Goal: Contribute content

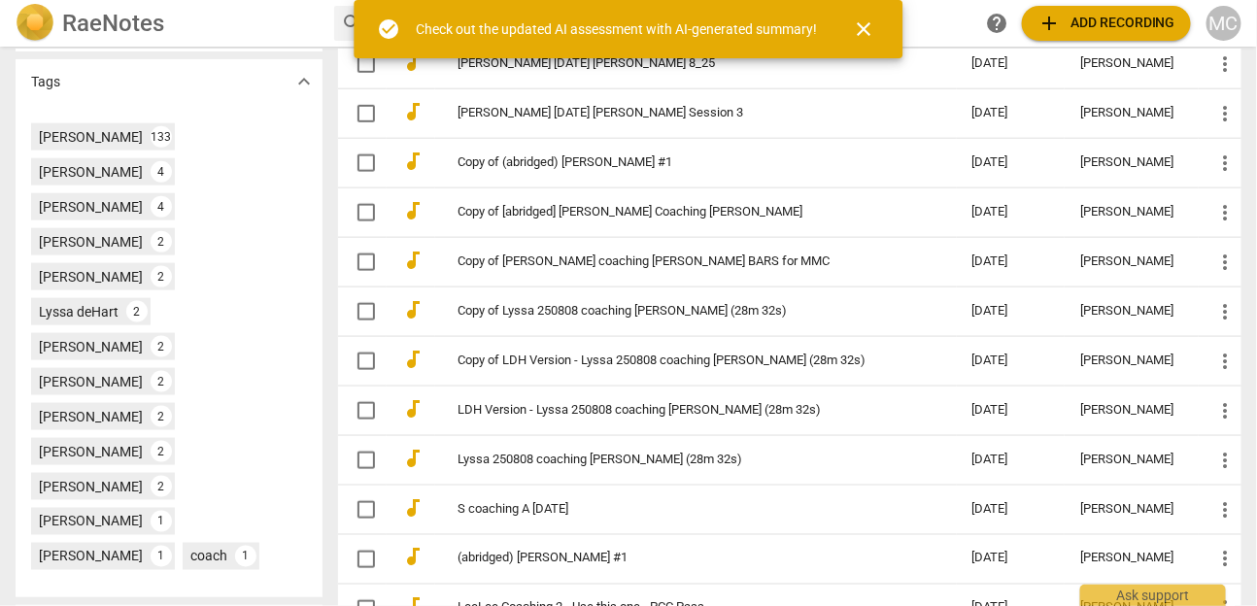
scroll to position [685, 0]
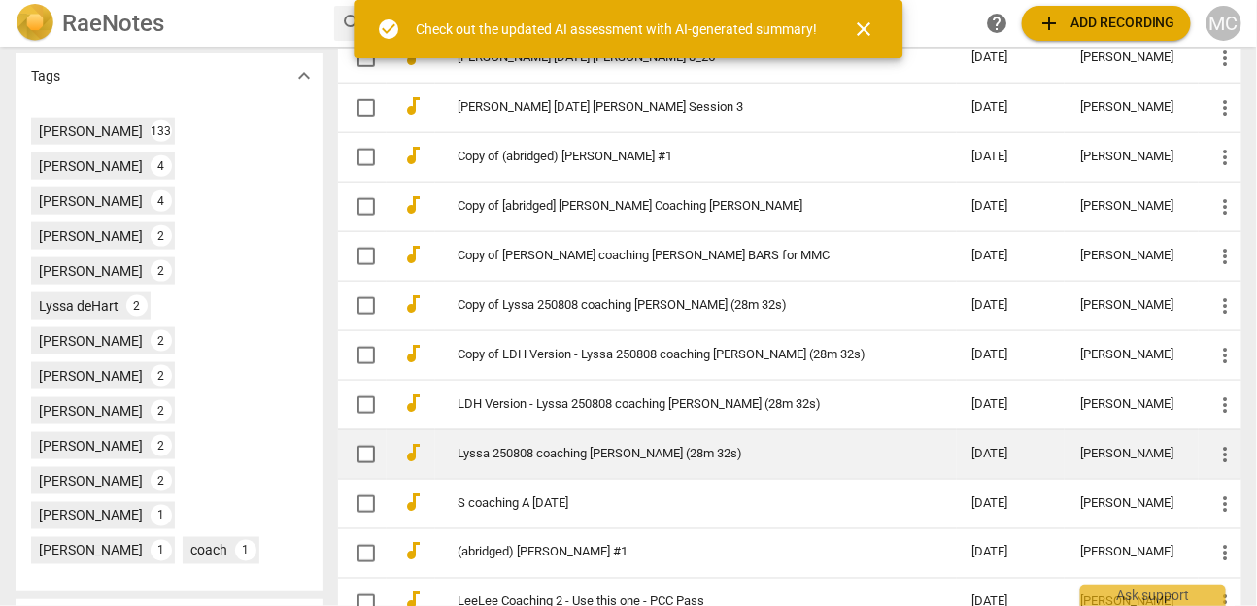
click at [541, 456] on link "Lyssa 250808 coaching [PERSON_NAME] (28m 32s)" at bounding box center [680, 454] width 444 height 15
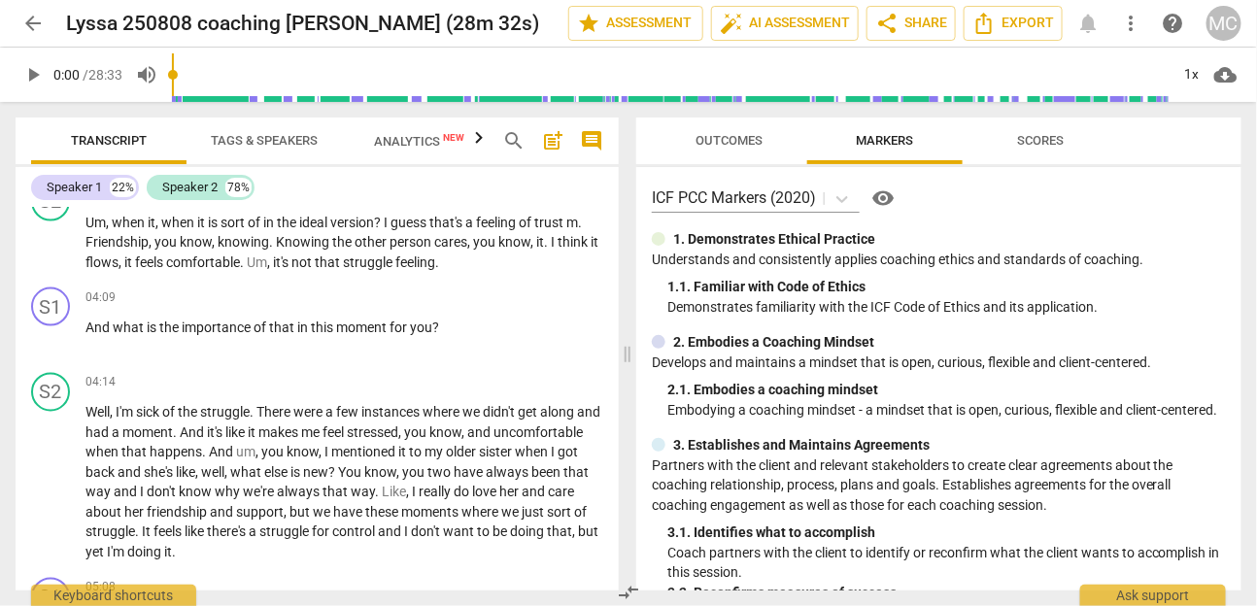
scroll to position [1018, 0]
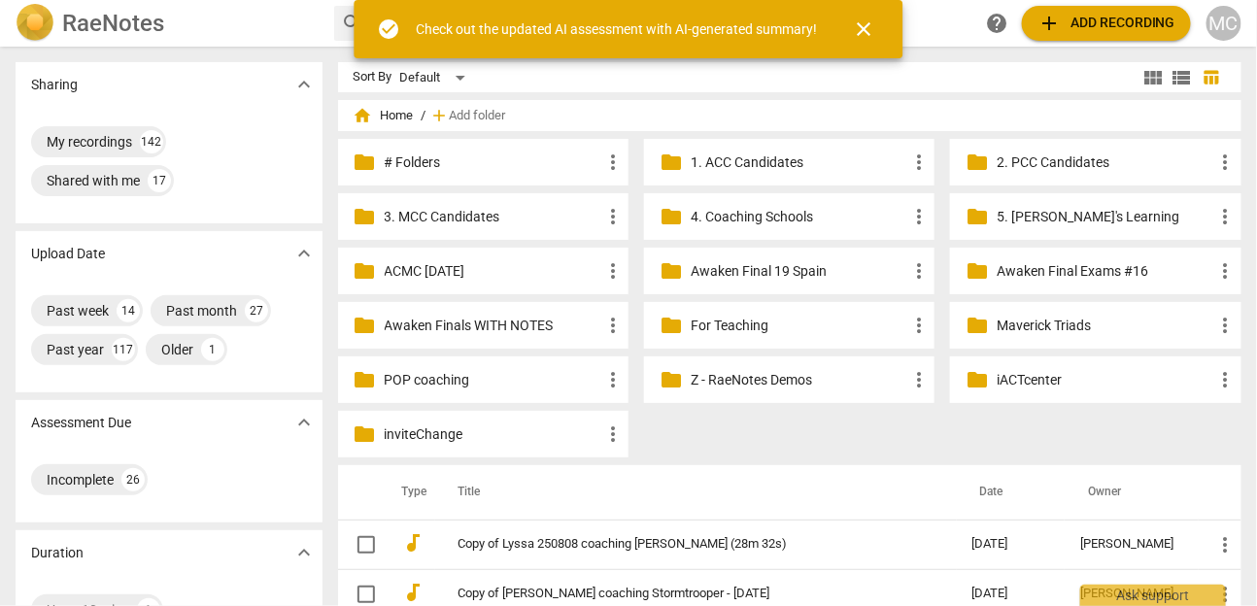
click at [1067, 22] on span "add Add recording" at bounding box center [1106, 23] width 138 height 23
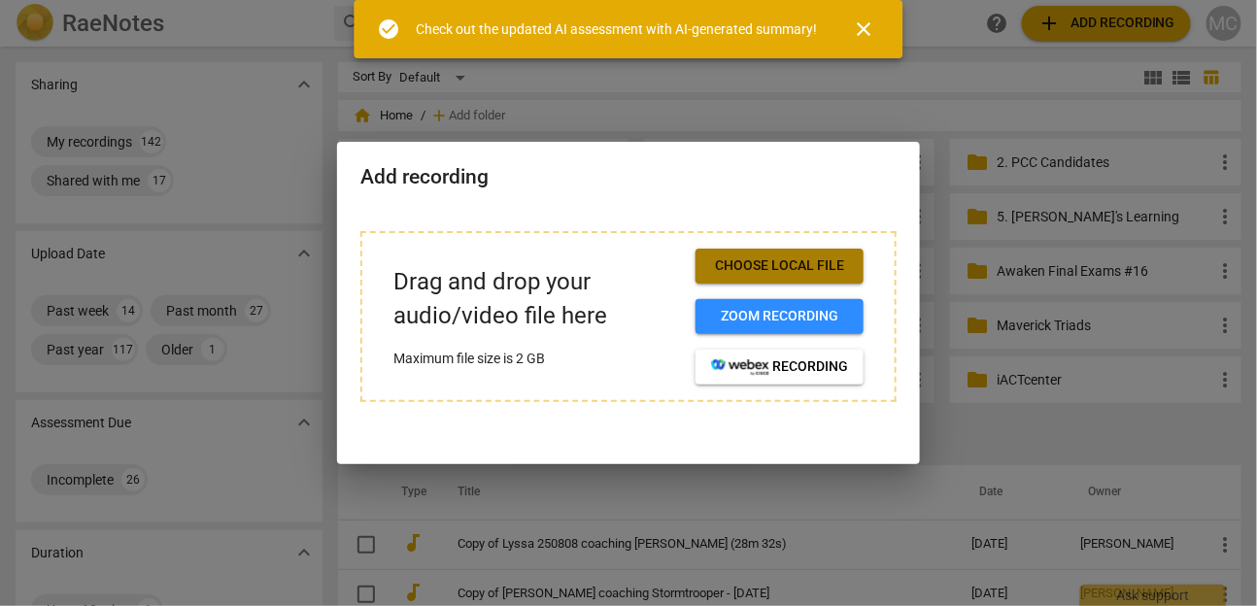
click at [806, 262] on span "Choose local file" at bounding box center [779, 265] width 137 height 19
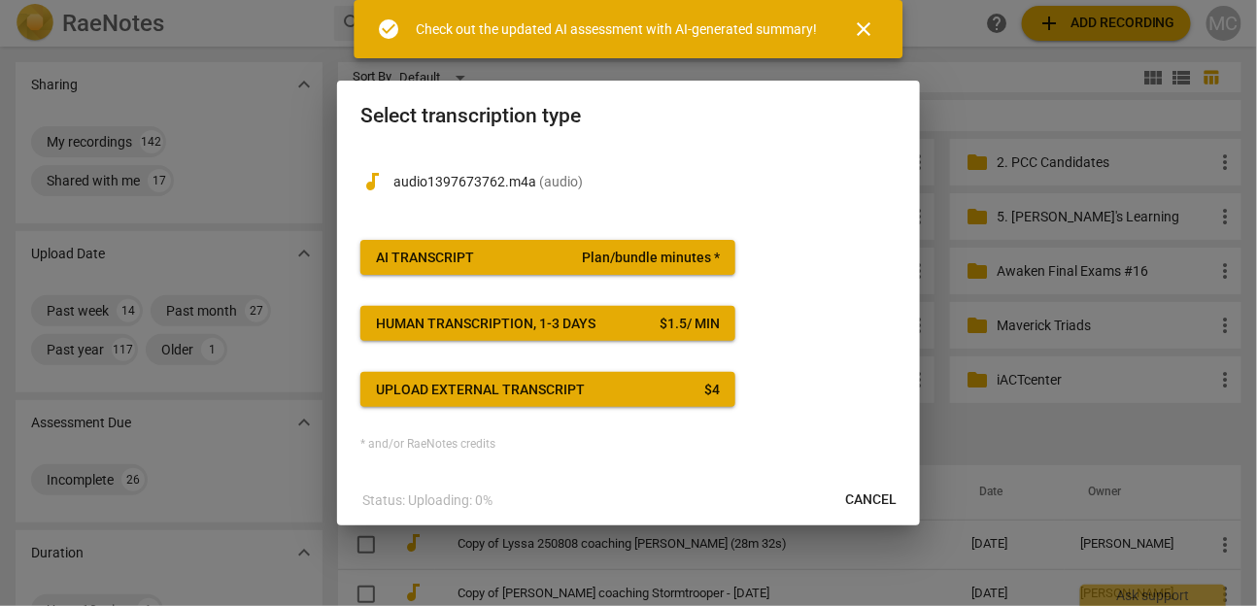
click at [607, 260] on span "Plan/bundle minutes *" at bounding box center [651, 258] width 138 height 19
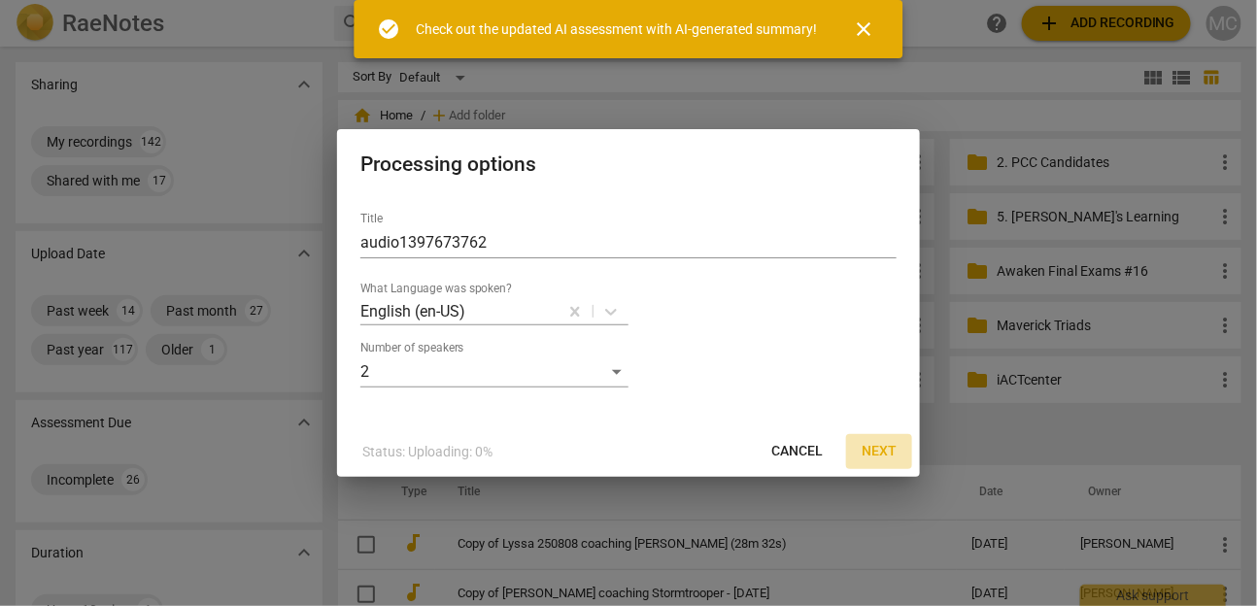
click at [883, 453] on span "Next" at bounding box center [878, 451] width 35 height 19
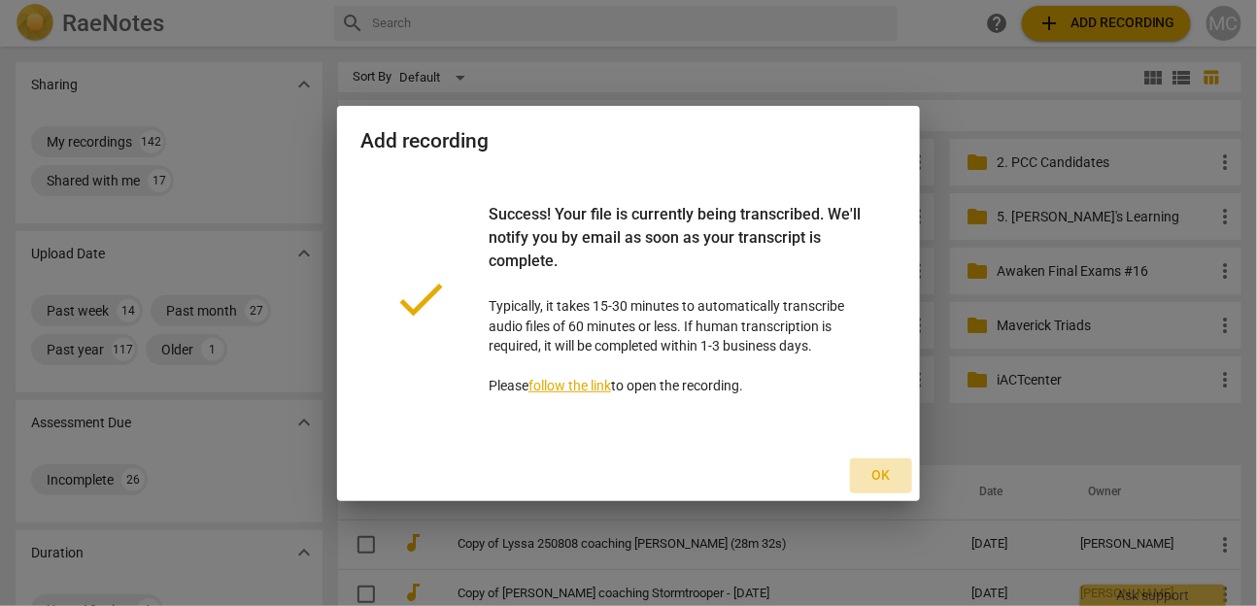
click at [891, 470] on span "Ok" at bounding box center [880, 475] width 31 height 19
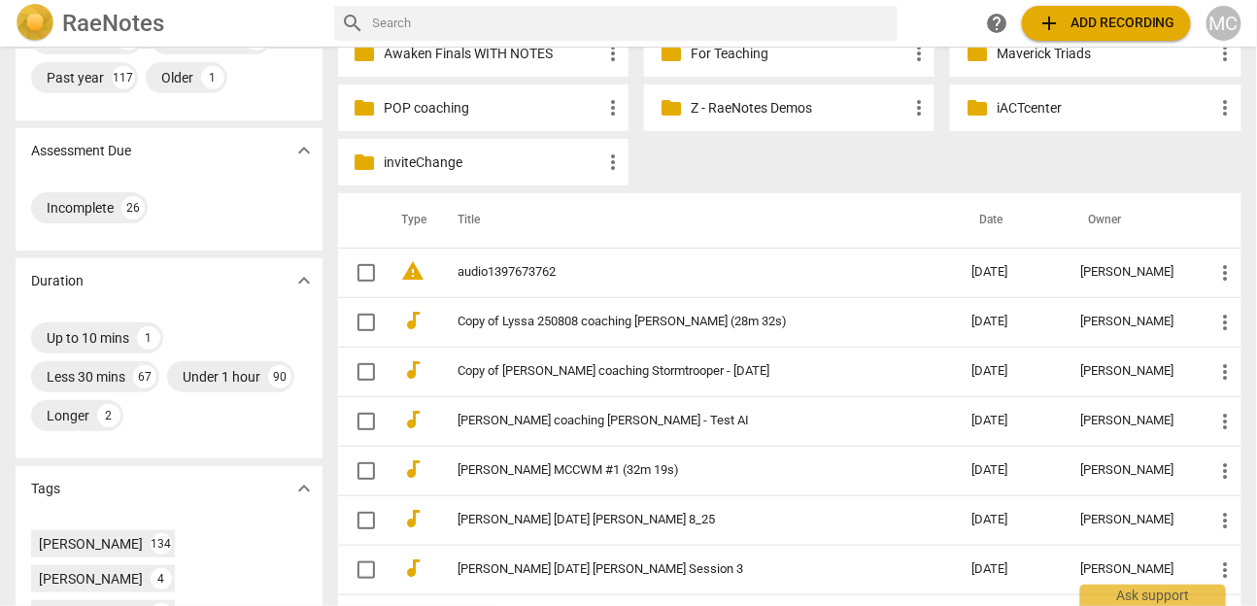
scroll to position [275, 0]
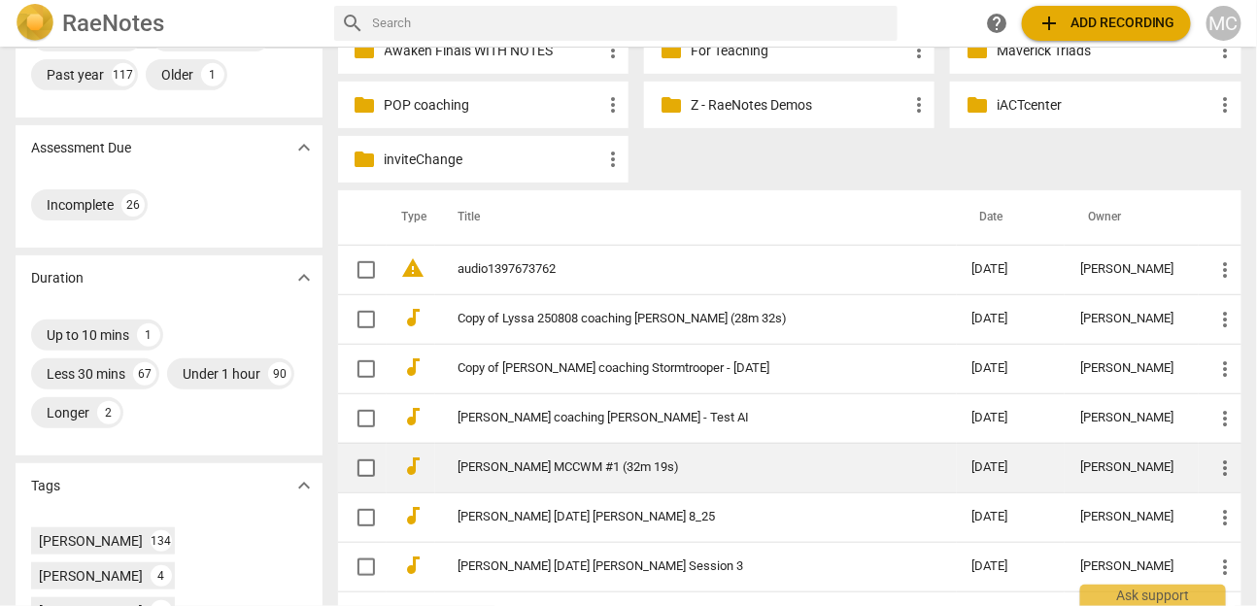
click at [529, 456] on td "[PERSON_NAME] MCCWM #1 (32m 19s)" at bounding box center [695, 468] width 521 height 50
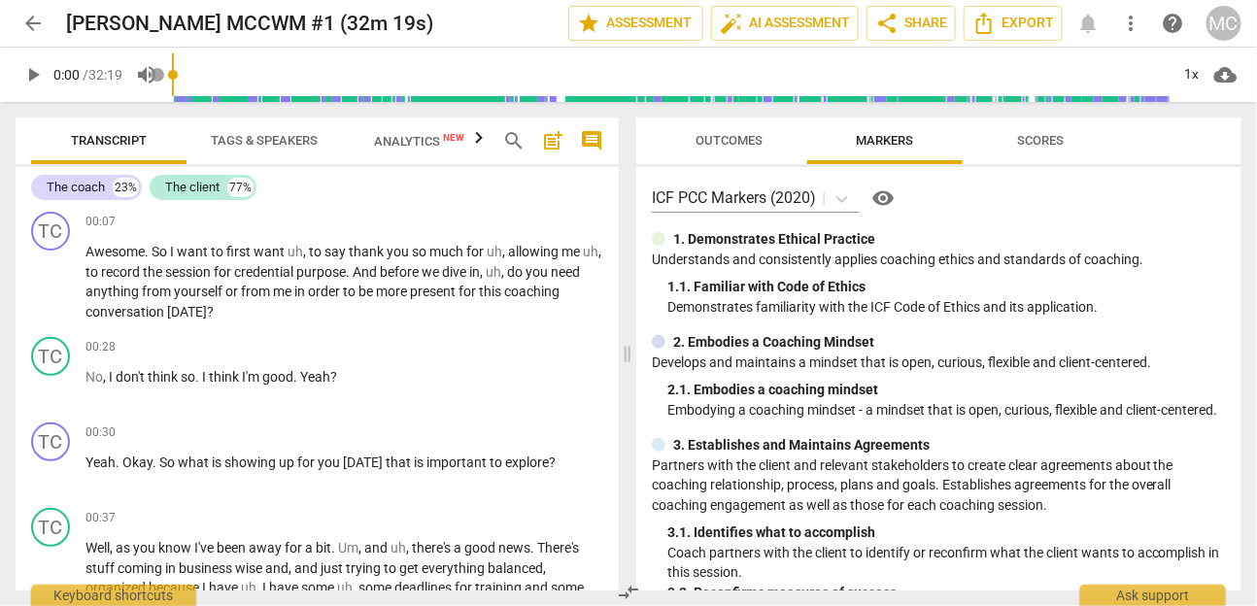
scroll to position [177, 0]
